Goal: Find specific page/section: Find specific page/section

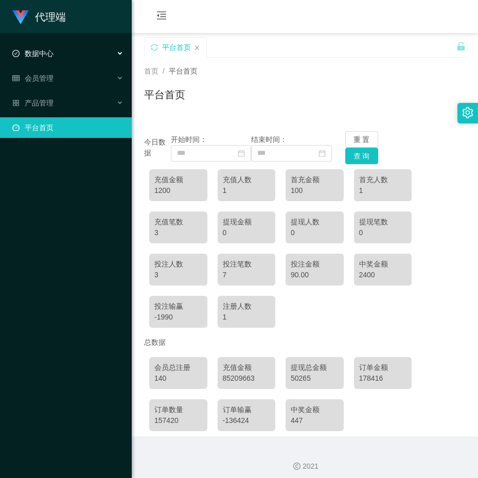
click at [37, 57] on span "数据中心" at bounding box center [32, 53] width 41 height 8
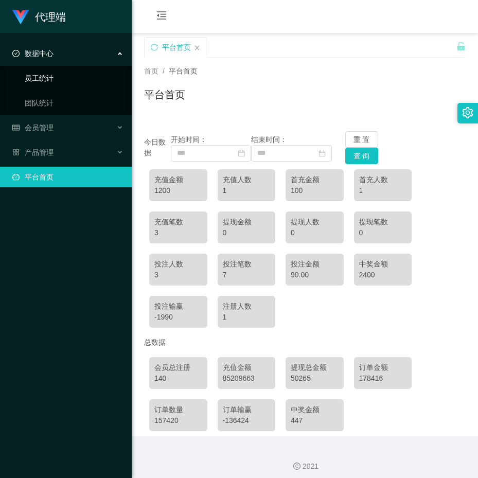
click at [42, 82] on link "员工统计" at bounding box center [74, 78] width 99 height 21
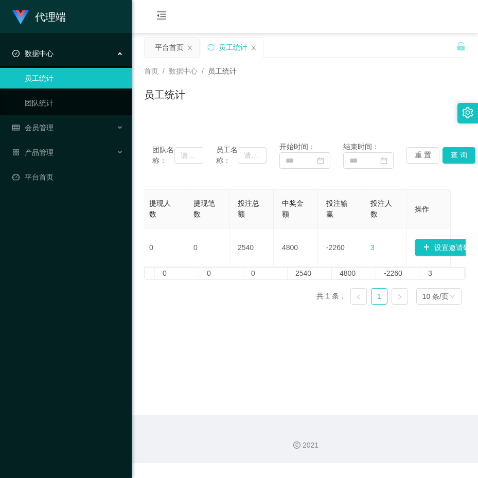
scroll to position [0, 547]
